Goal: Task Accomplishment & Management: Use online tool/utility

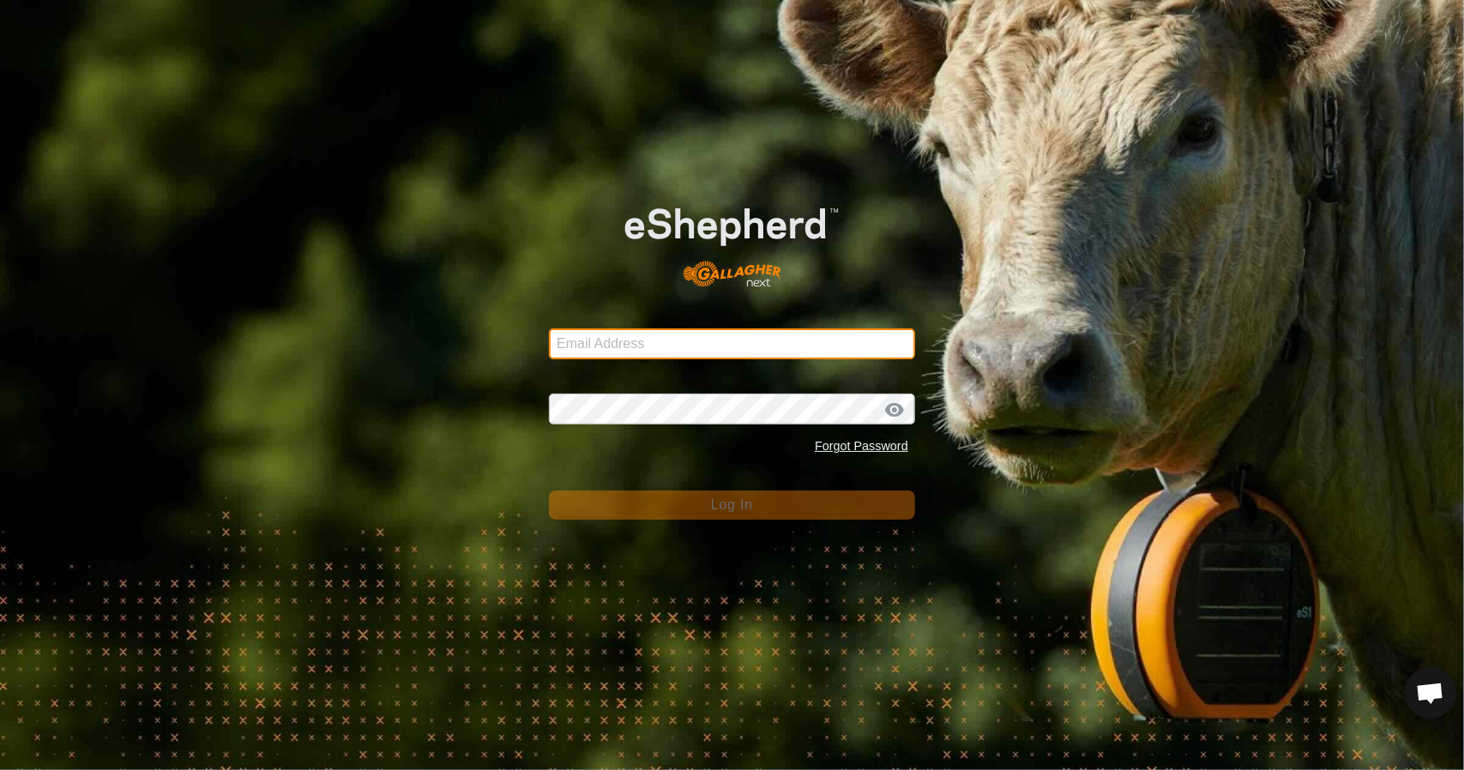
type input "[EMAIL_ADDRESS][DOMAIN_NAME]"
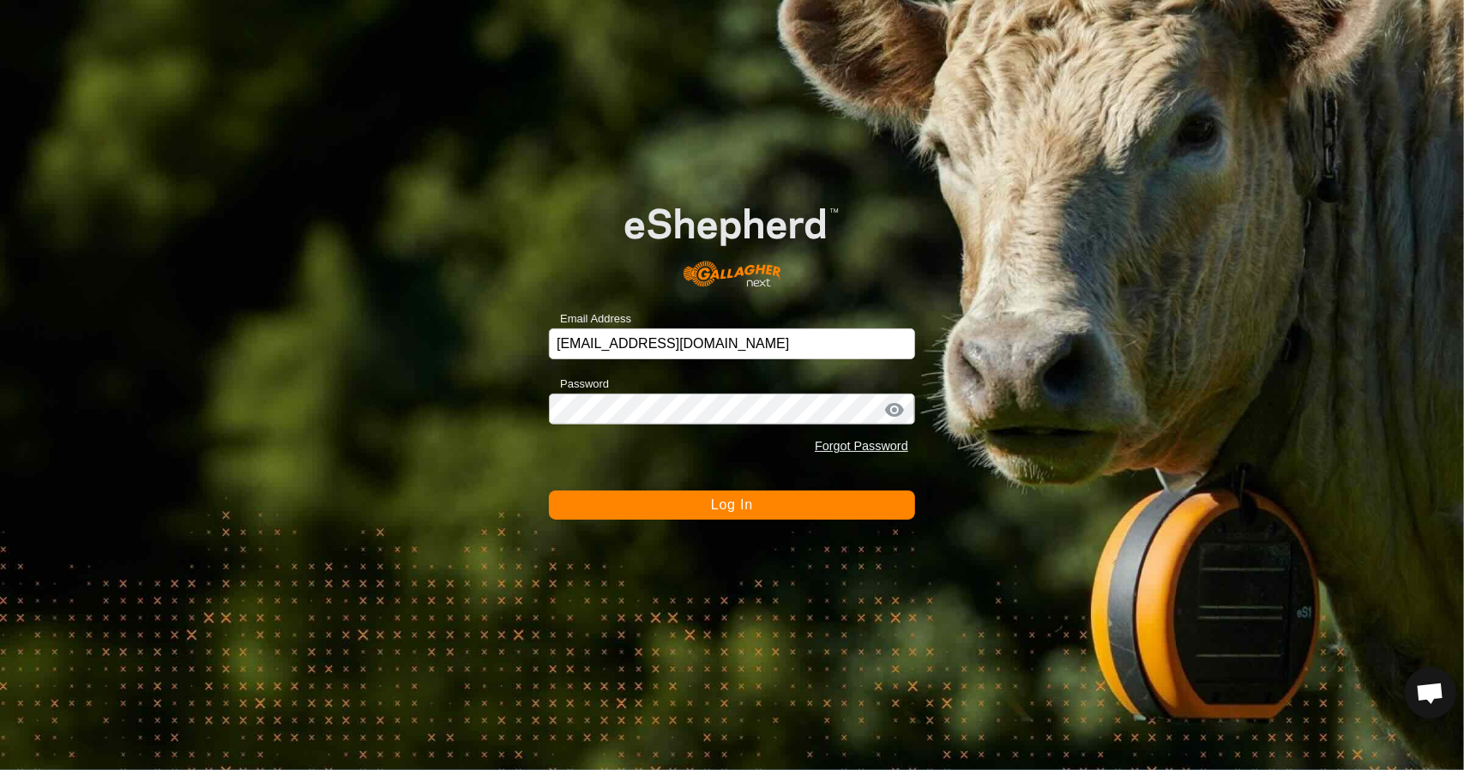
click at [720, 505] on span "Log In" at bounding box center [732, 504] width 42 height 15
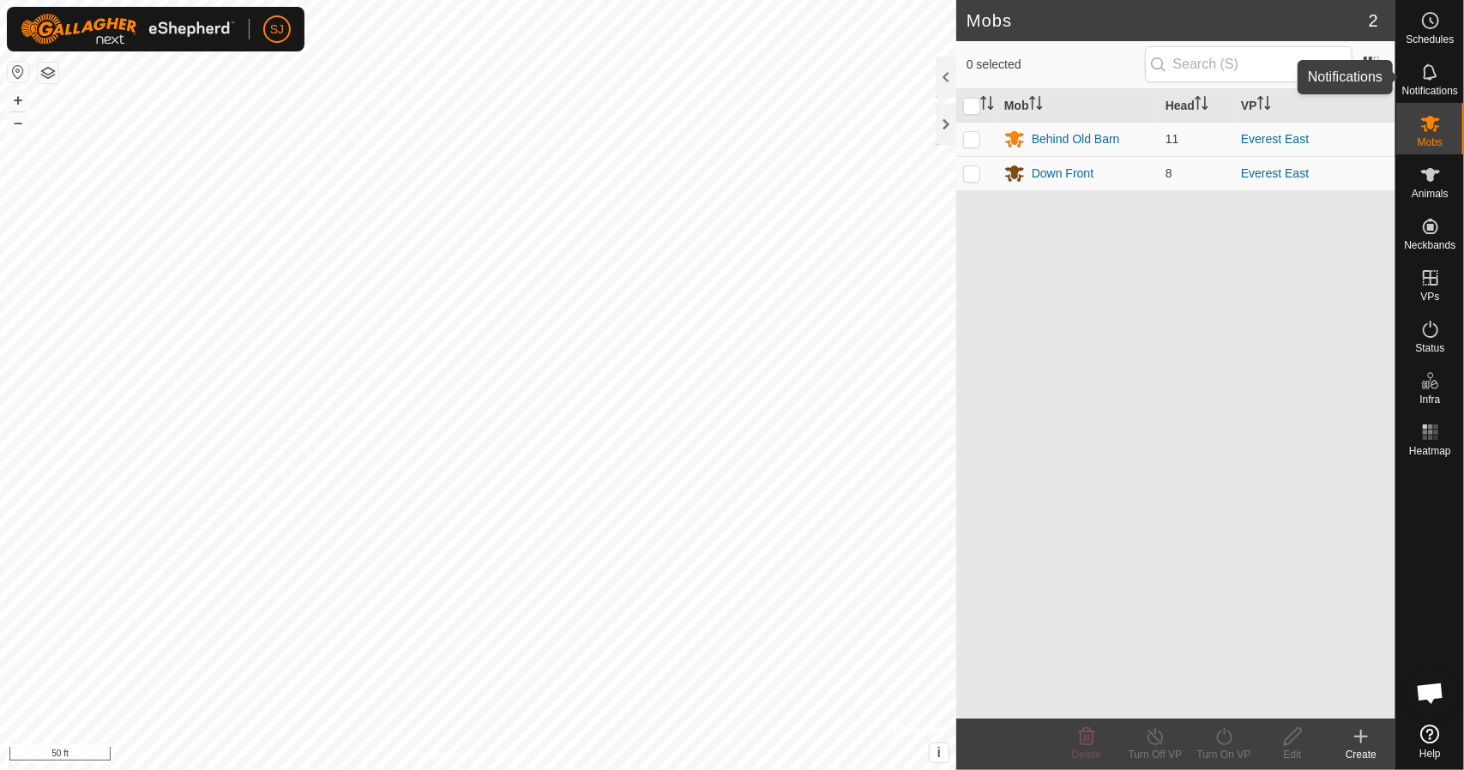
click at [1436, 75] on icon at bounding box center [1430, 72] width 21 height 21
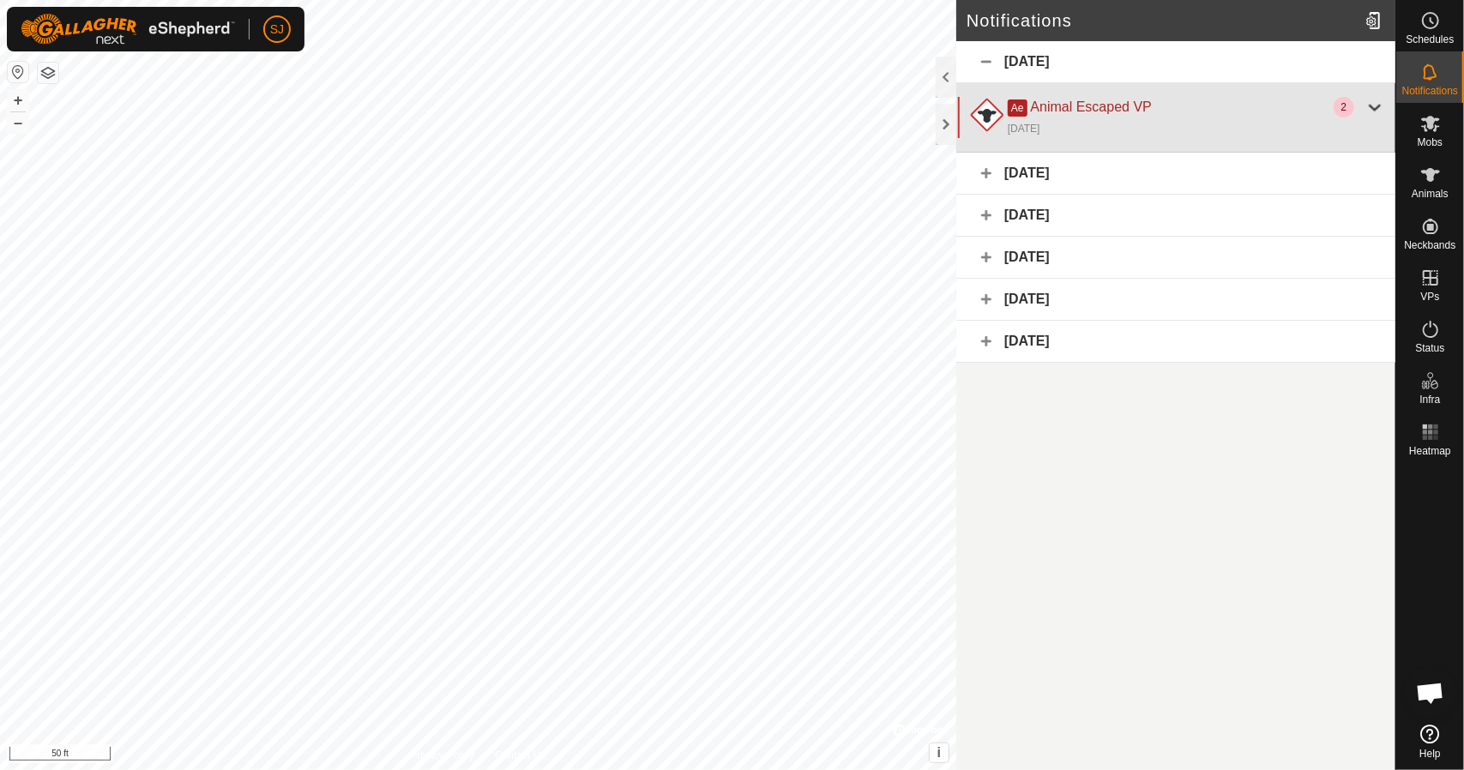
click at [1374, 113] on div at bounding box center [1375, 107] width 21 height 21
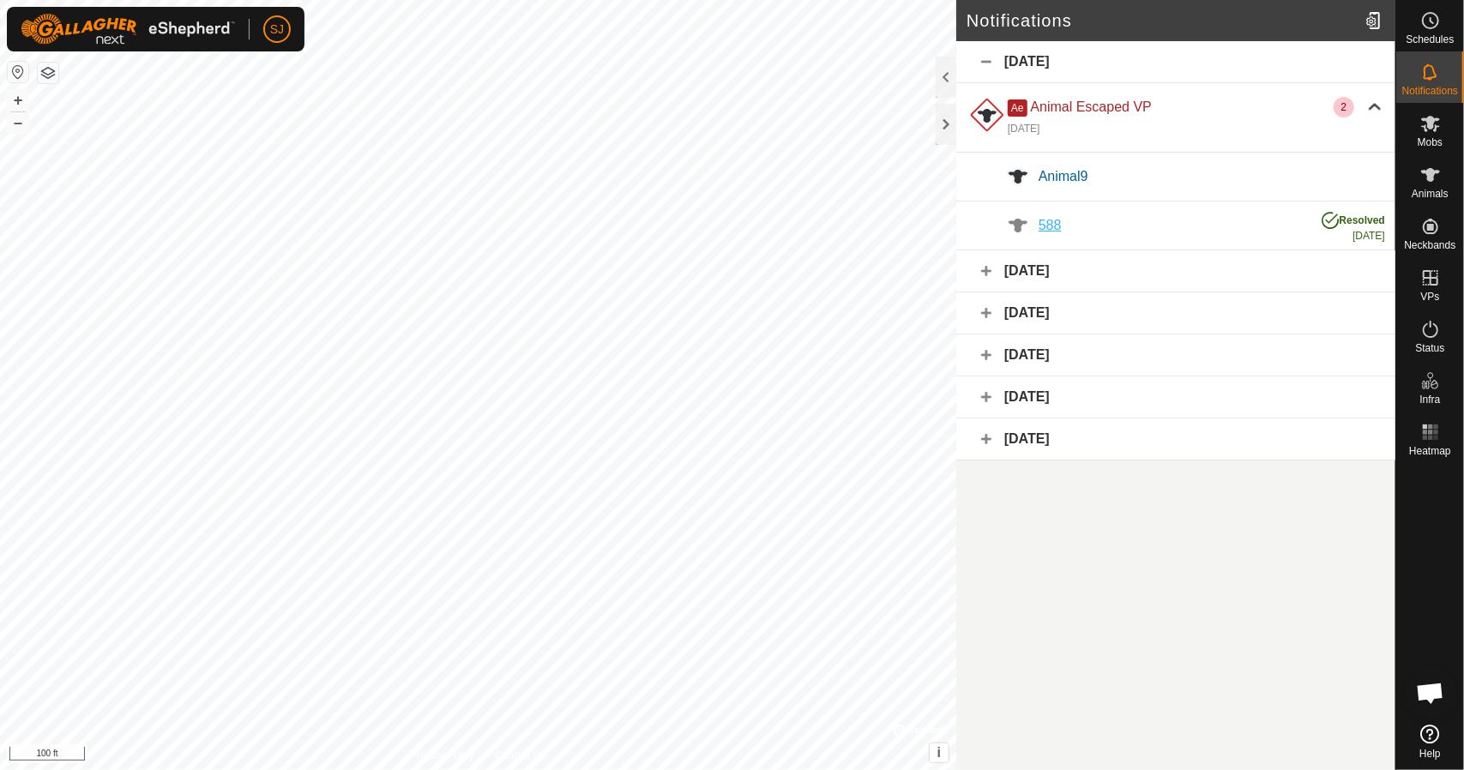
click at [1059, 226] on span "588" at bounding box center [1050, 225] width 23 height 15
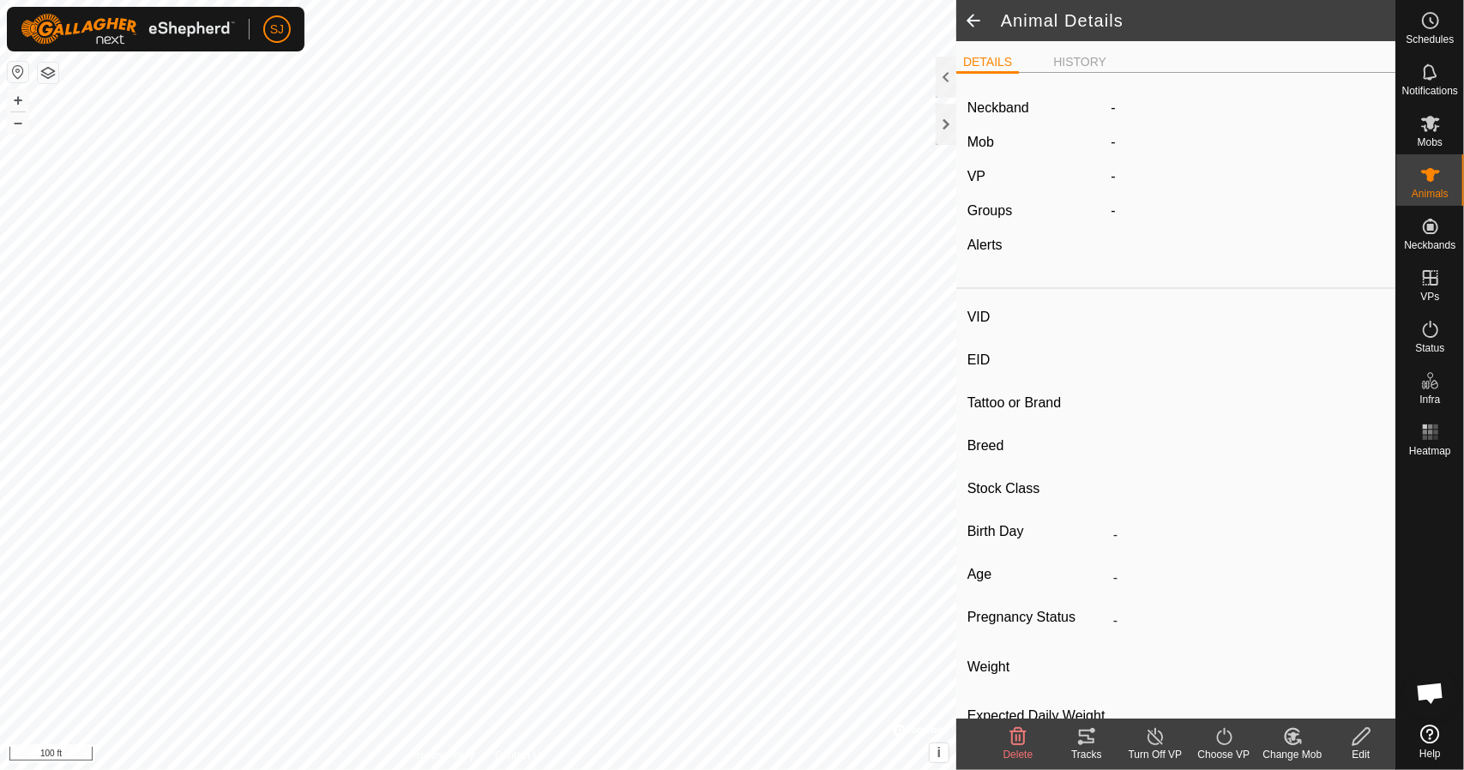
type input "588"
type input "-"
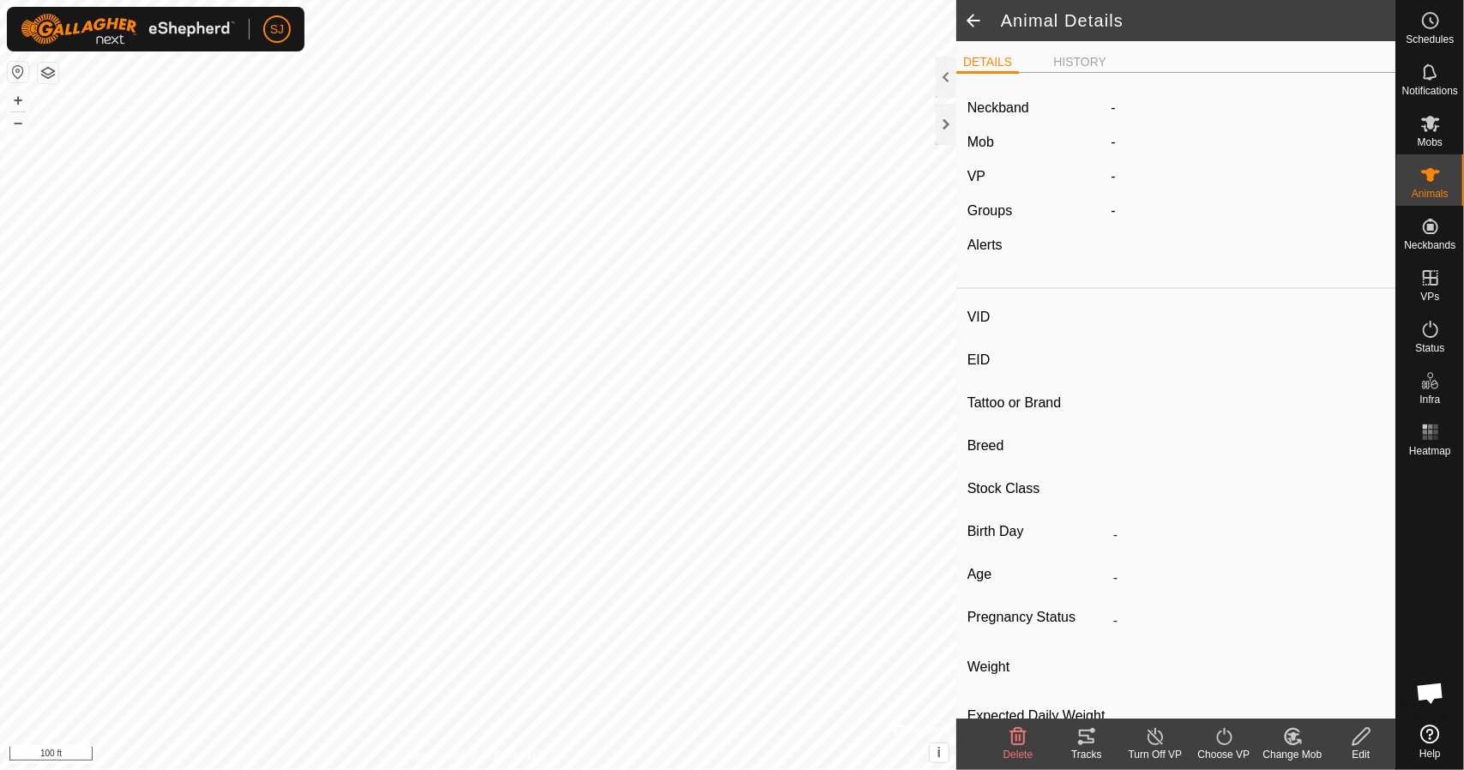
type input "0 kg"
type input "-"
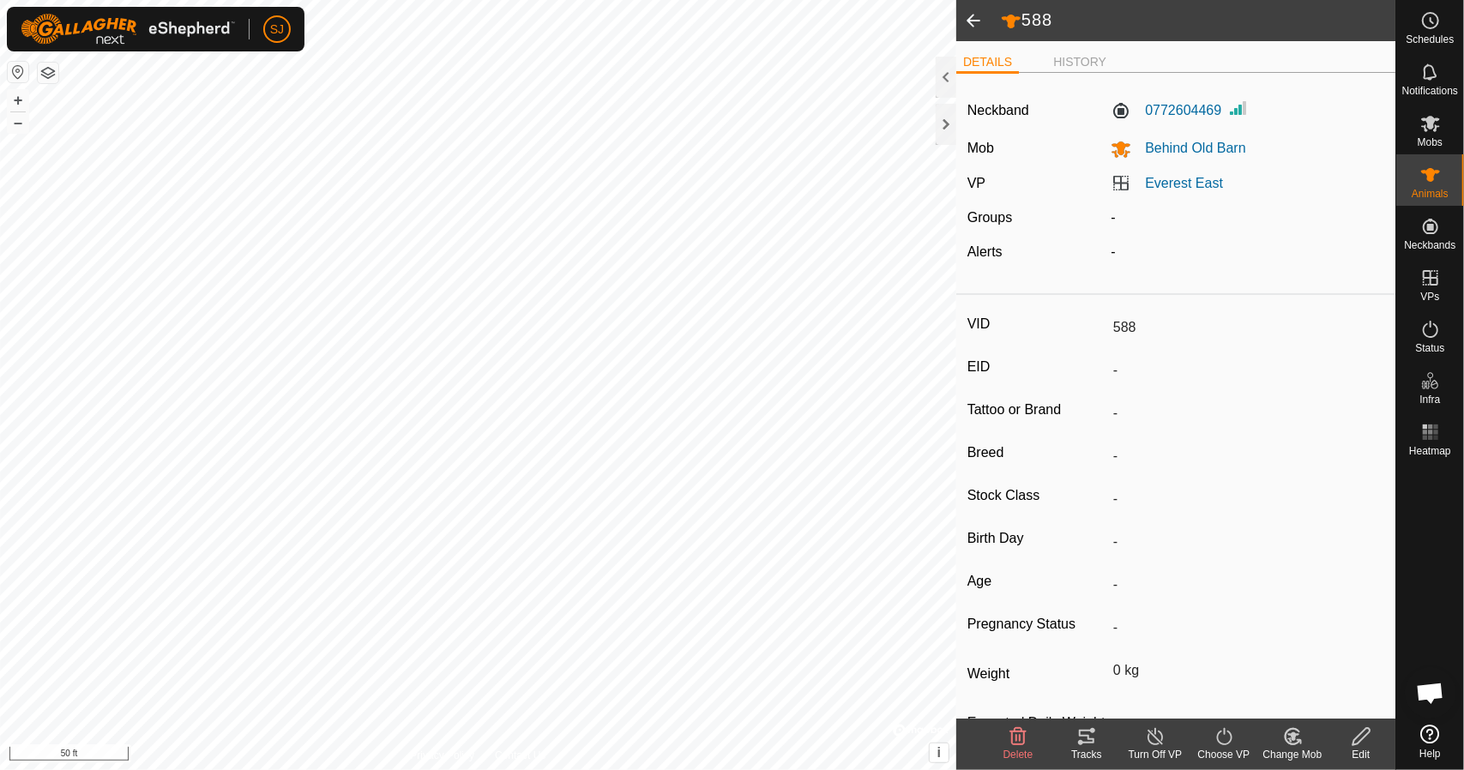
click at [1098, 742] on tracks-svg-icon at bounding box center [1086, 736] width 69 height 21
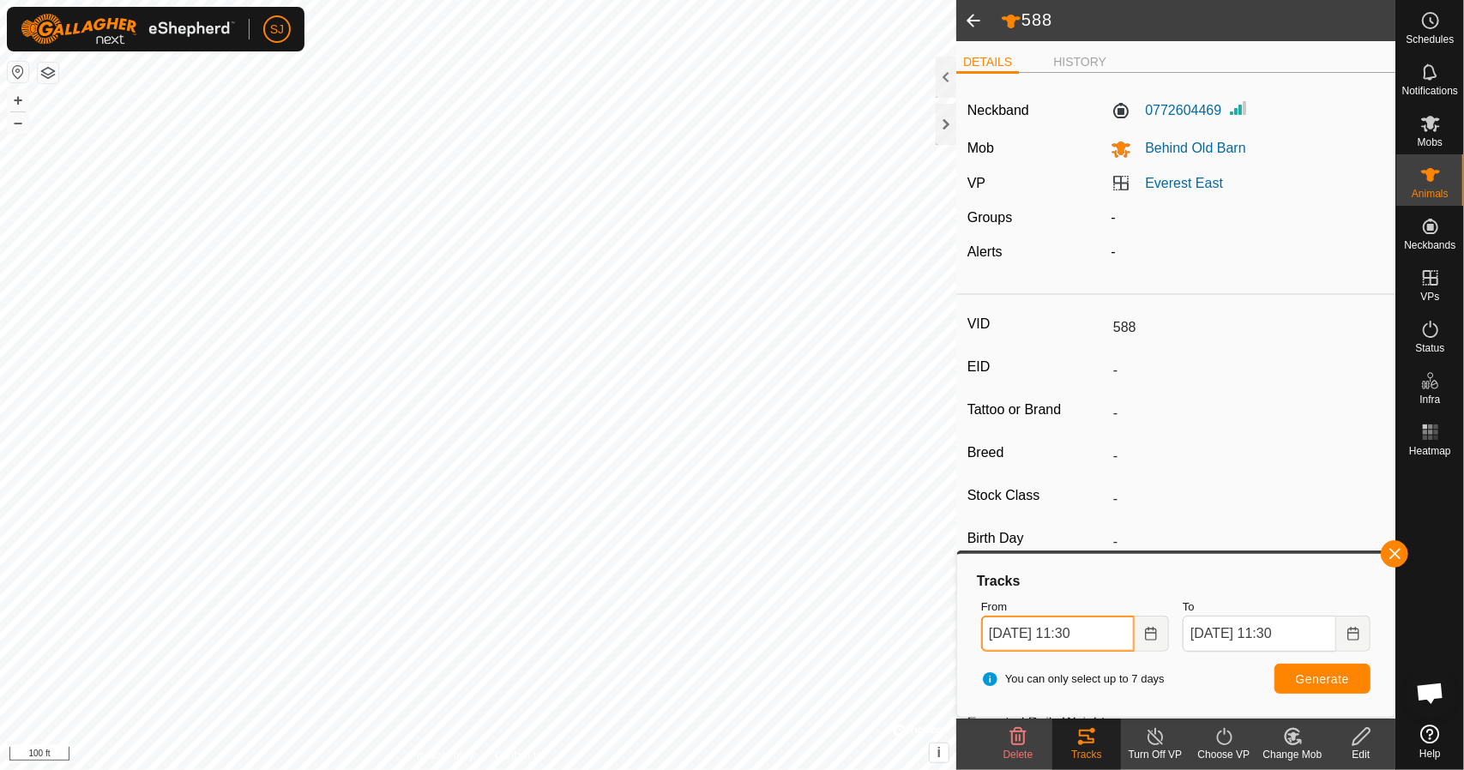
click at [1048, 642] on input "[DATE] 11:30" at bounding box center [1058, 634] width 154 height 36
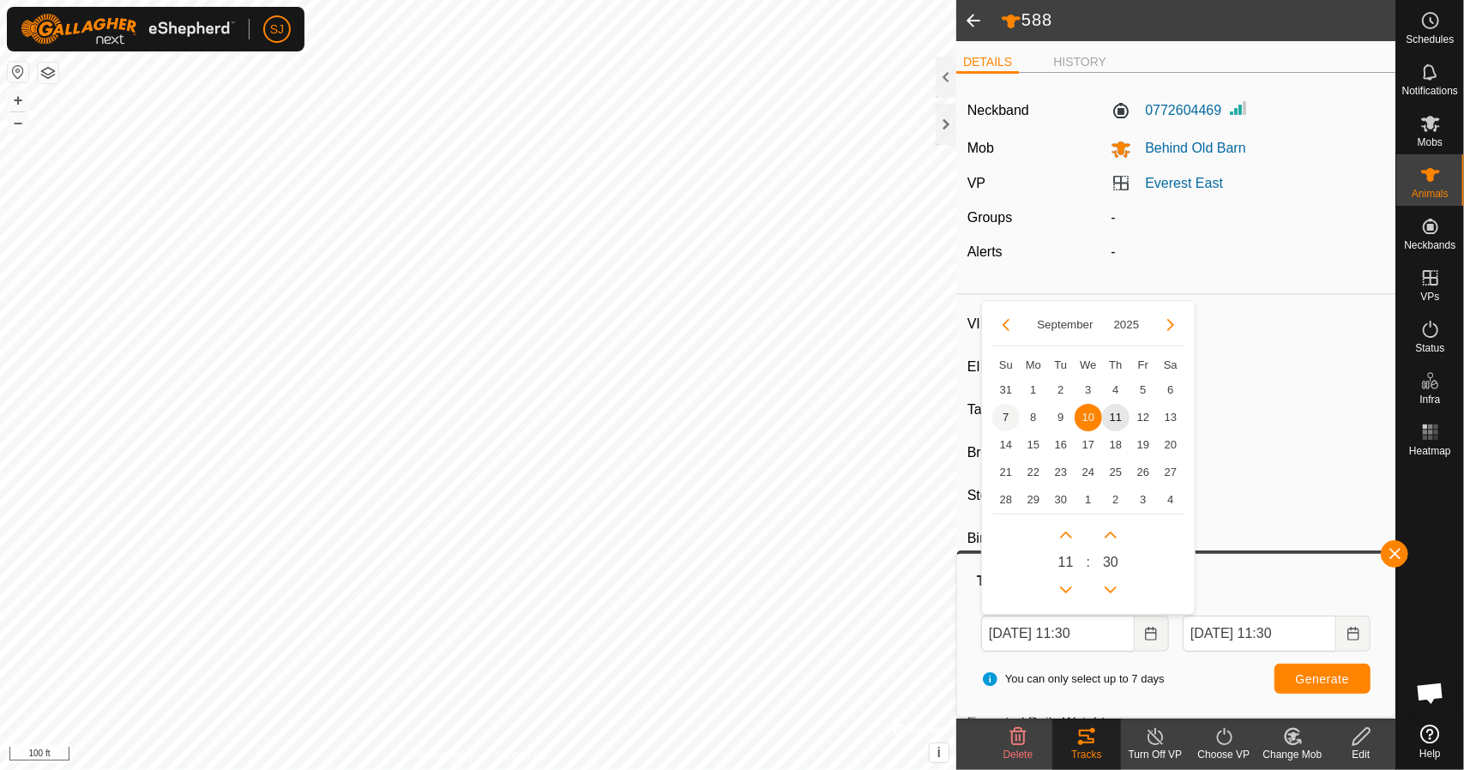
click at [1015, 418] on span "7" at bounding box center [1005, 417] width 27 height 27
type input "[DATE] 11:30"
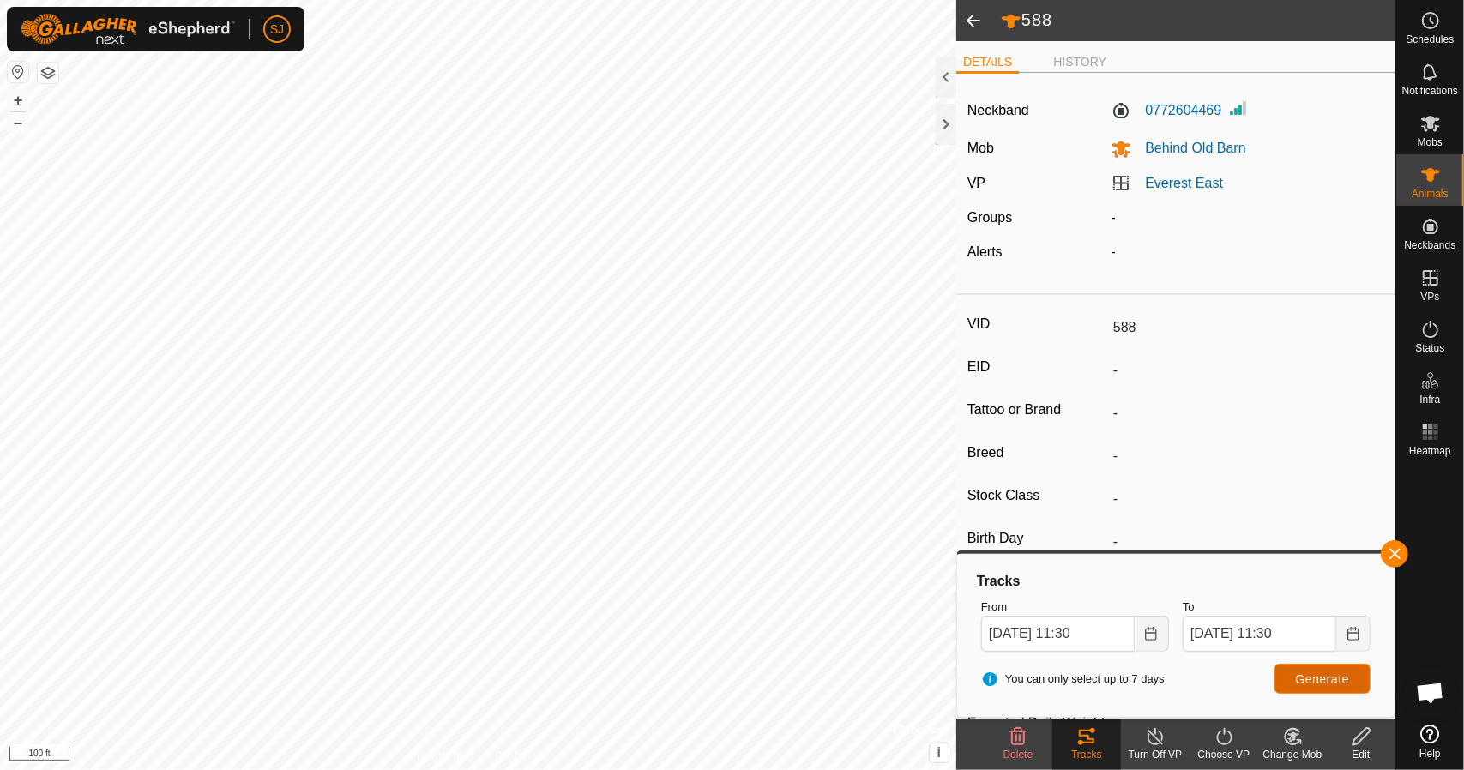
click at [1319, 690] on button "Generate" at bounding box center [1323, 679] width 96 height 30
click at [1396, 564] on button "button" at bounding box center [1394, 553] width 27 height 27
